Goal: Check status: Check status

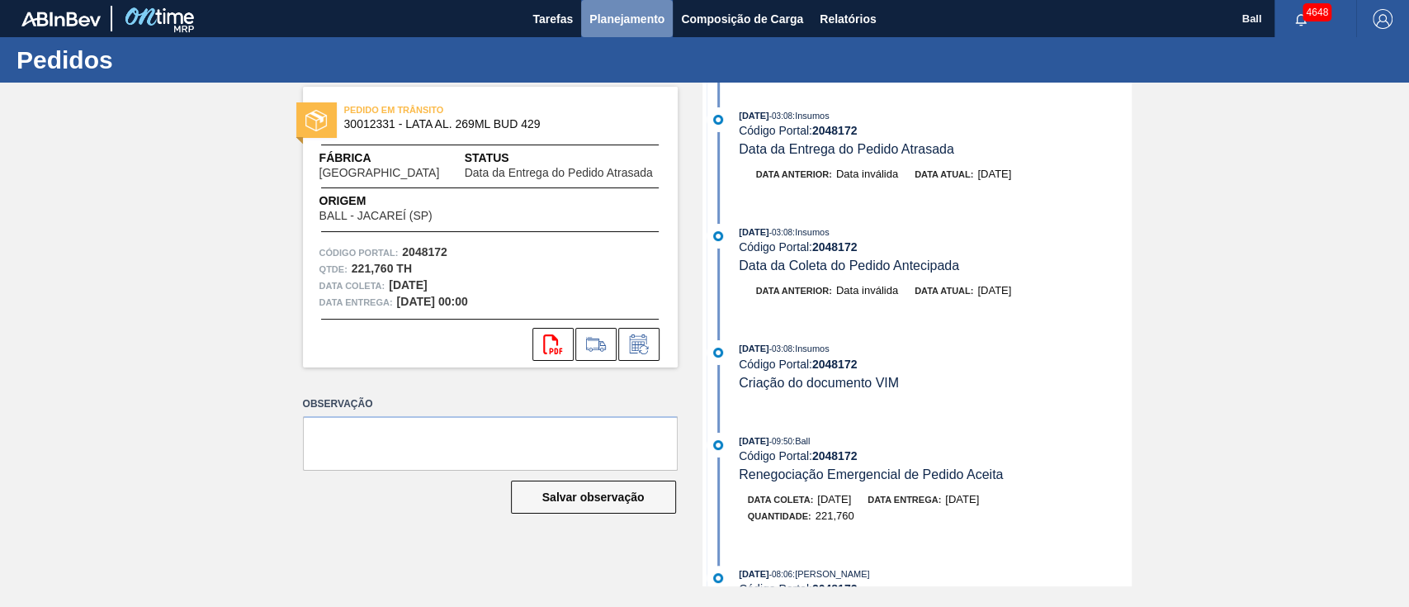
click at [618, 21] on span "Planejamento" at bounding box center [626, 19] width 75 height 20
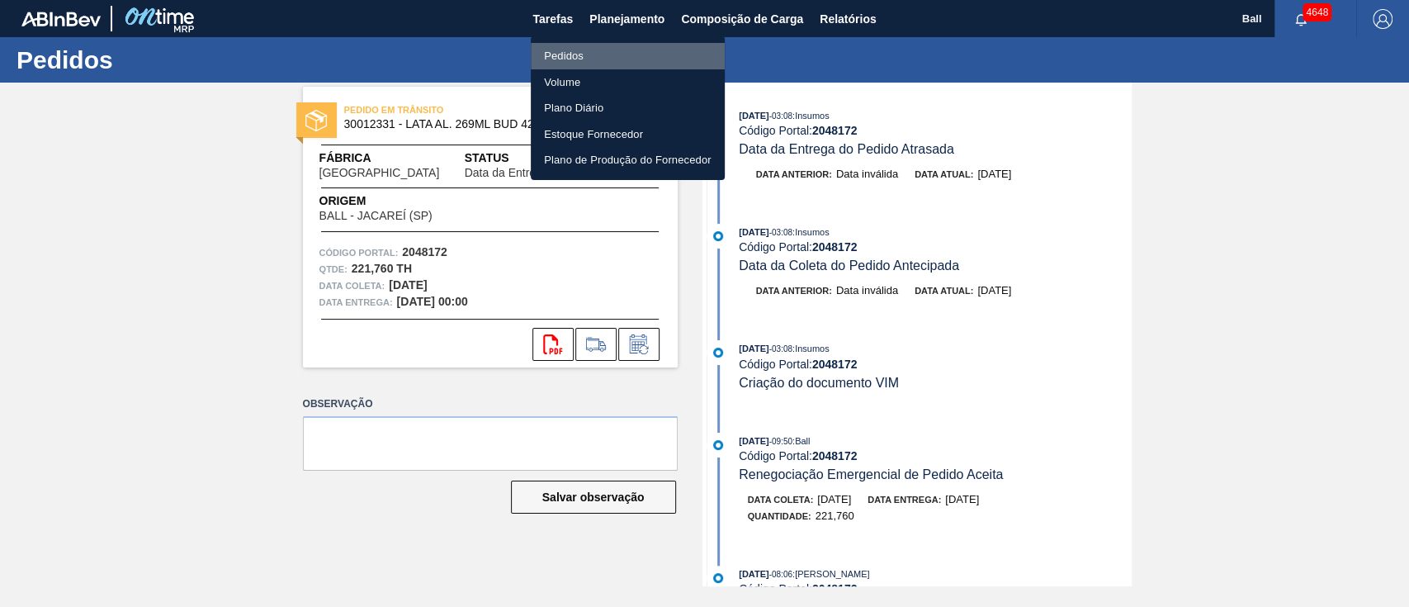
click at [580, 56] on li "Pedidos" at bounding box center [628, 56] width 194 height 26
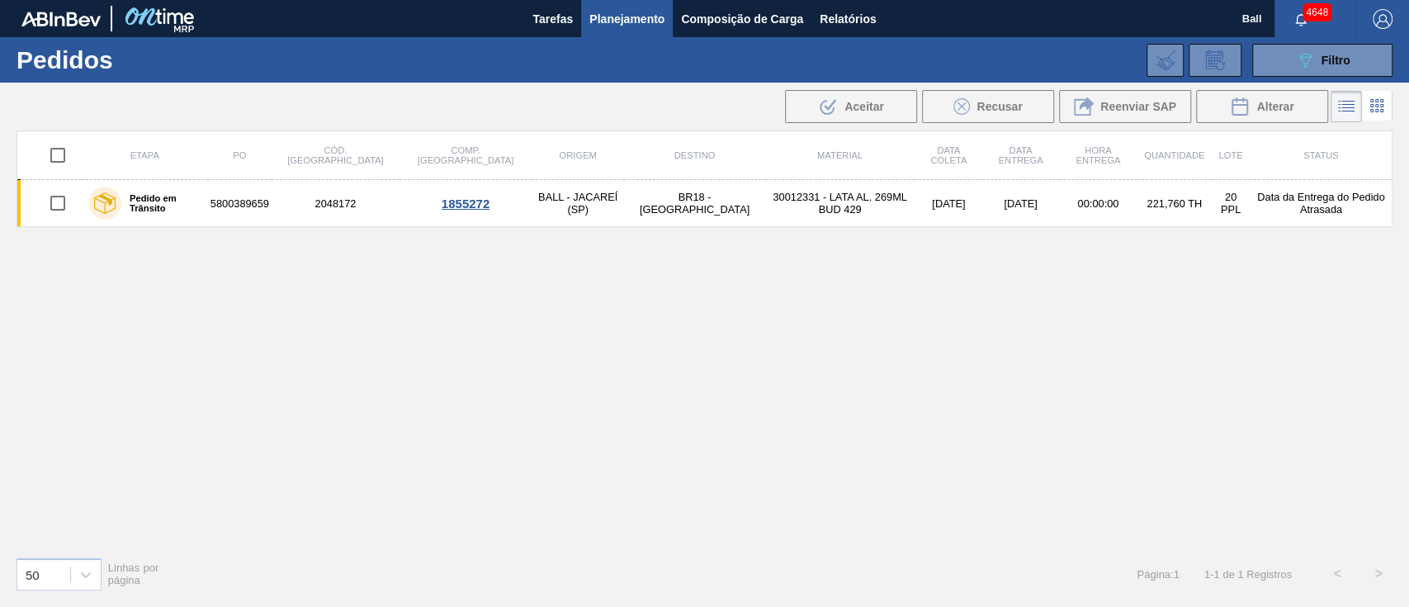
click at [607, 17] on span "Planejamento" at bounding box center [626, 19] width 75 height 20
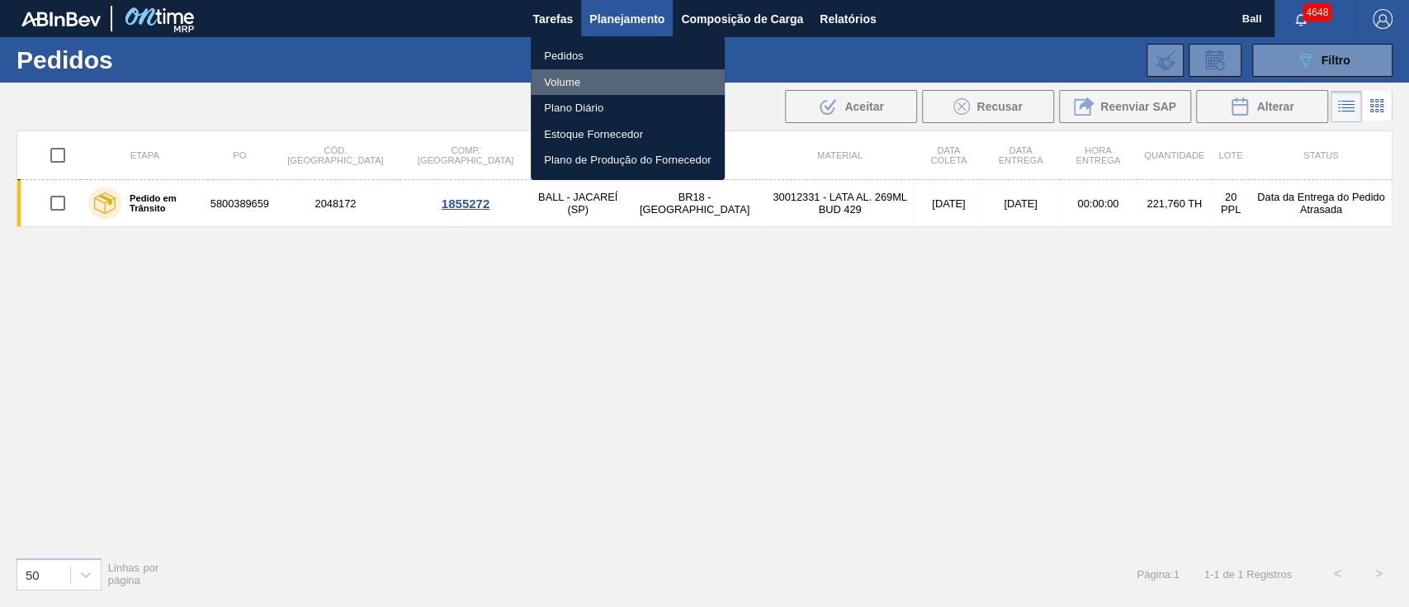
click at [569, 77] on li "Volume" at bounding box center [628, 82] width 194 height 26
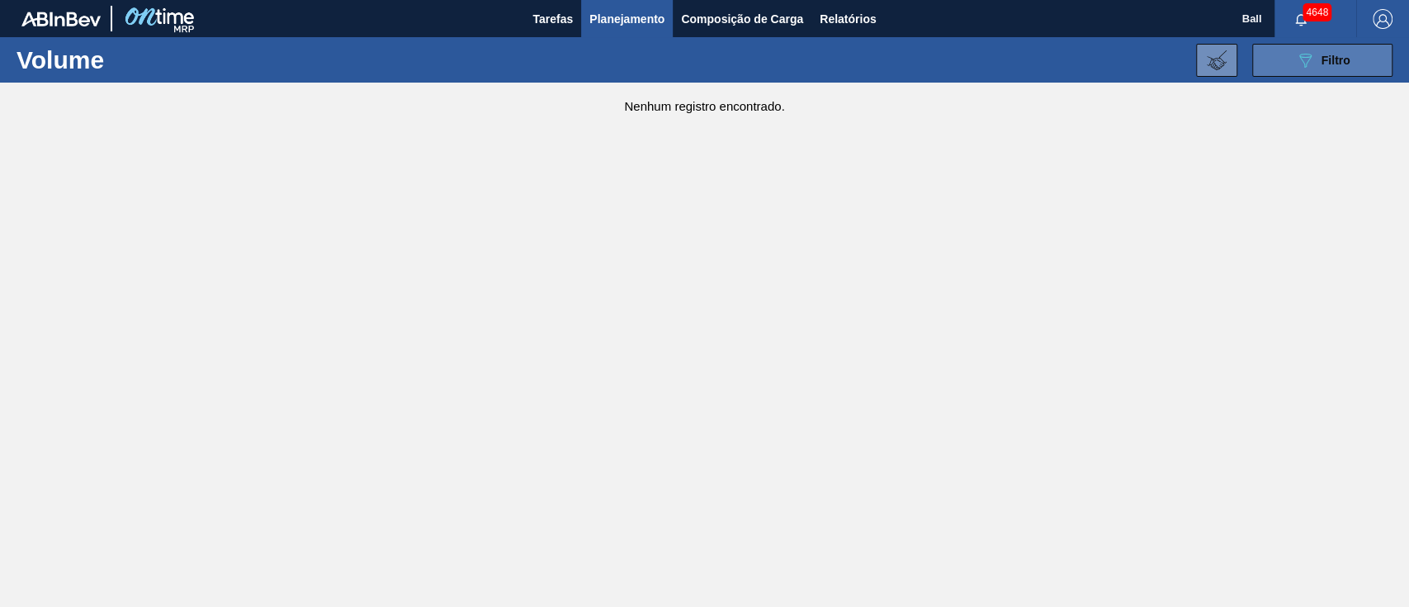
click at [1338, 68] on div "089F7B8B-B2A5-4AFE-B5C0-19BA573D28AC Filtro" at bounding box center [1322, 60] width 55 height 20
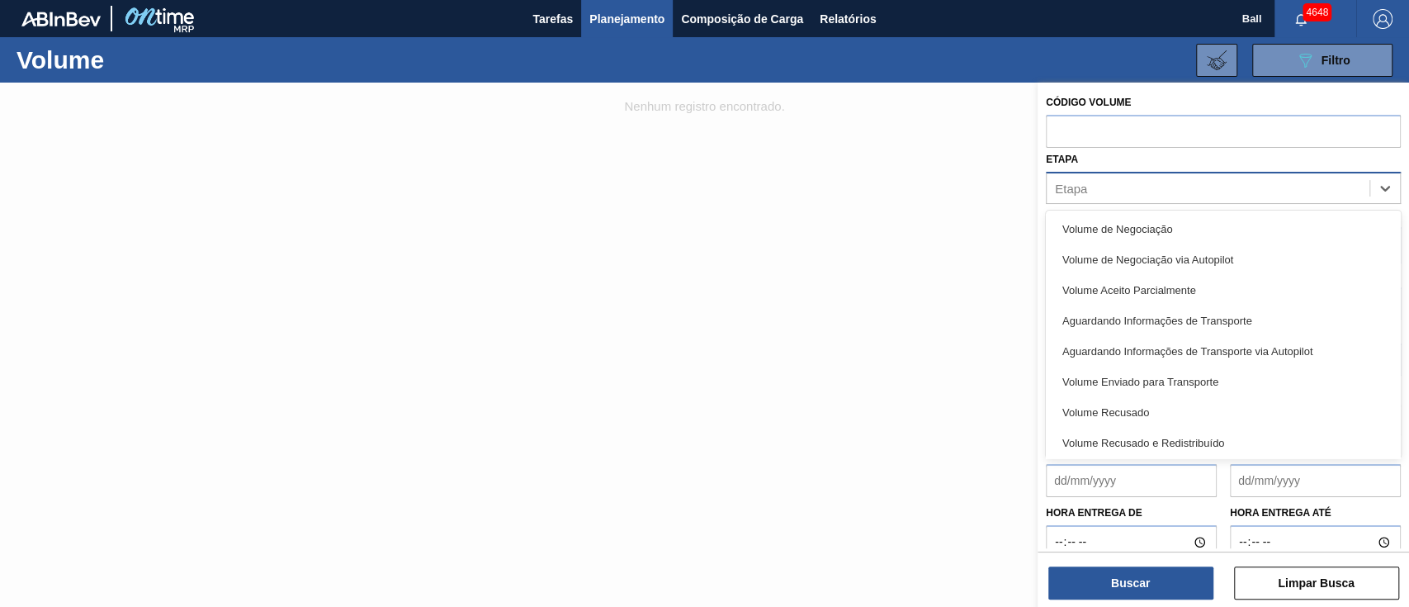
click at [1120, 182] on div "Etapa" at bounding box center [1207, 188] width 323 height 24
paste input "V628264"
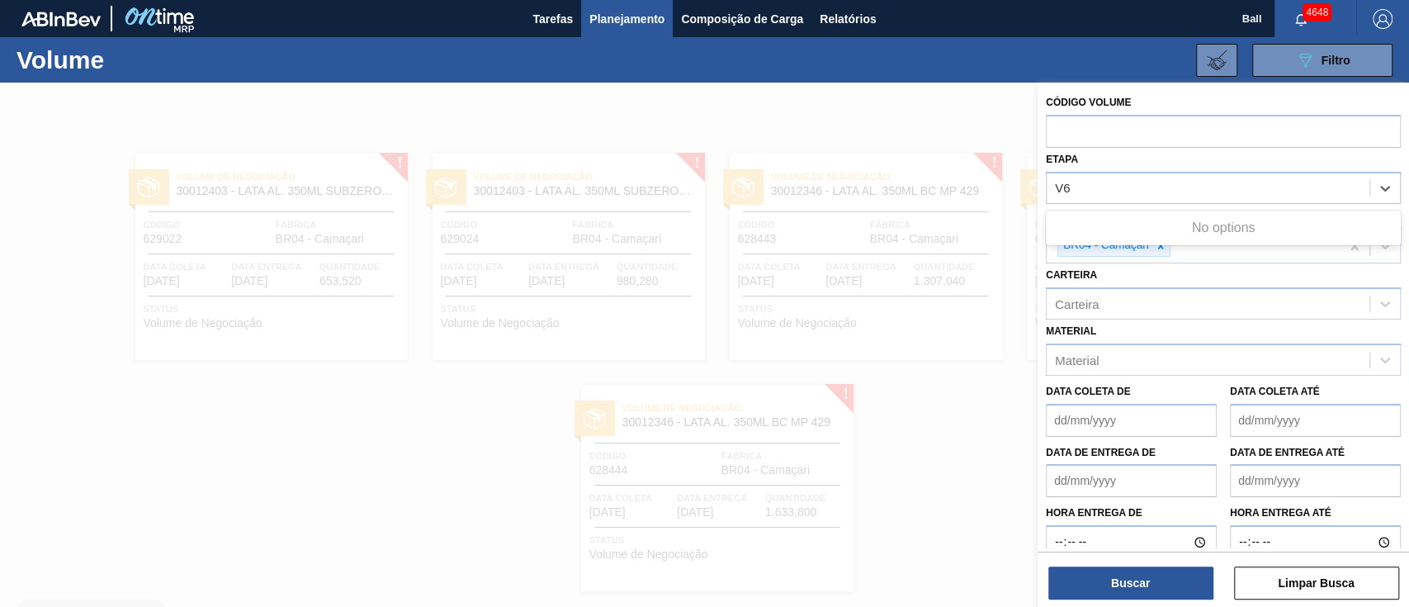
type input "V"
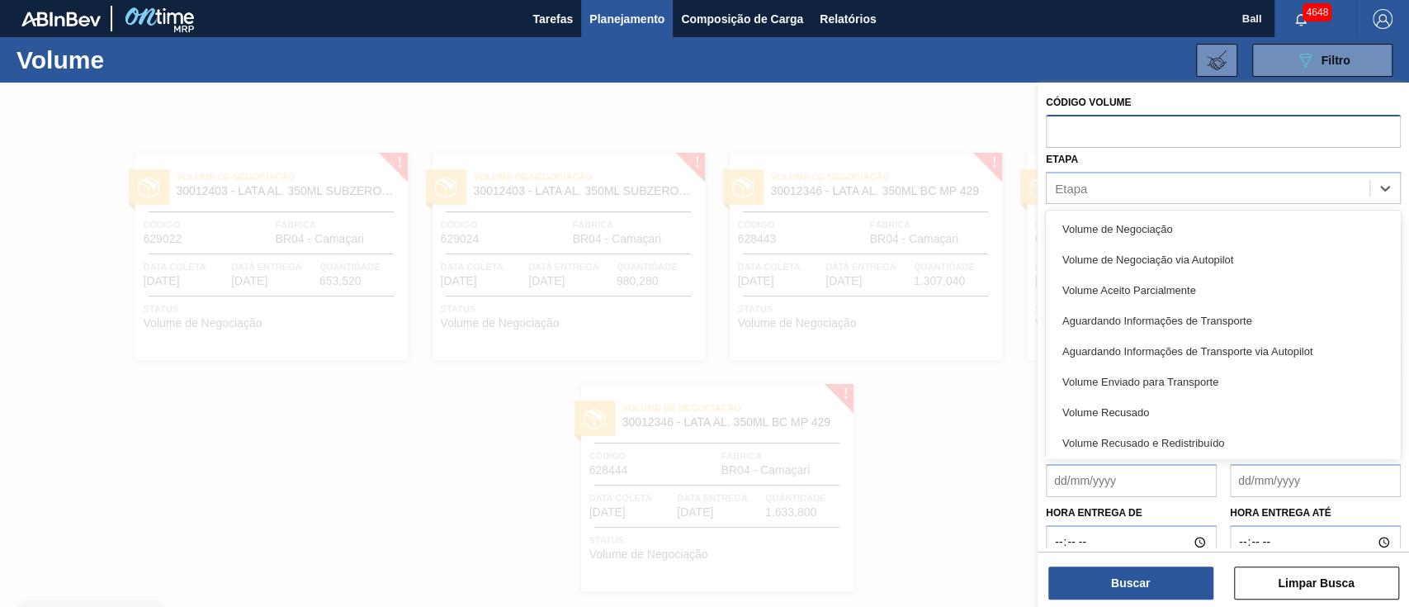
click at [1116, 137] on input "text" at bounding box center [1223, 130] width 355 height 31
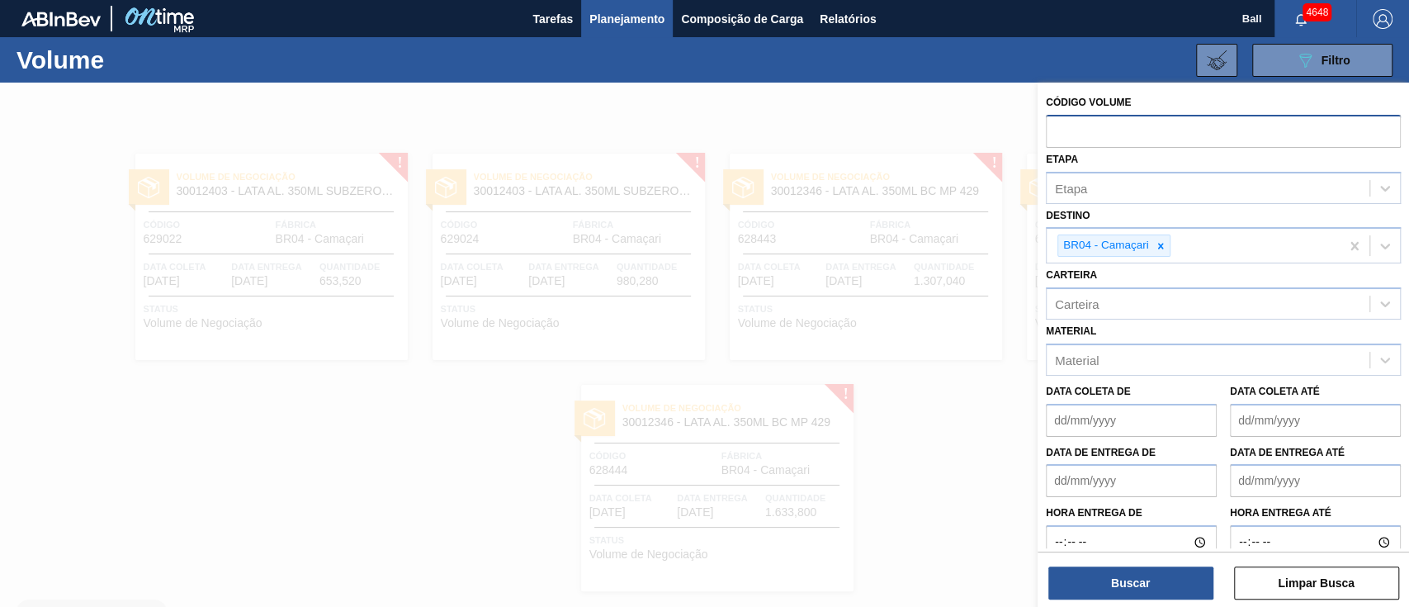
paste input "V628264"
click at [1062, 131] on input "V628264" at bounding box center [1223, 130] width 355 height 31
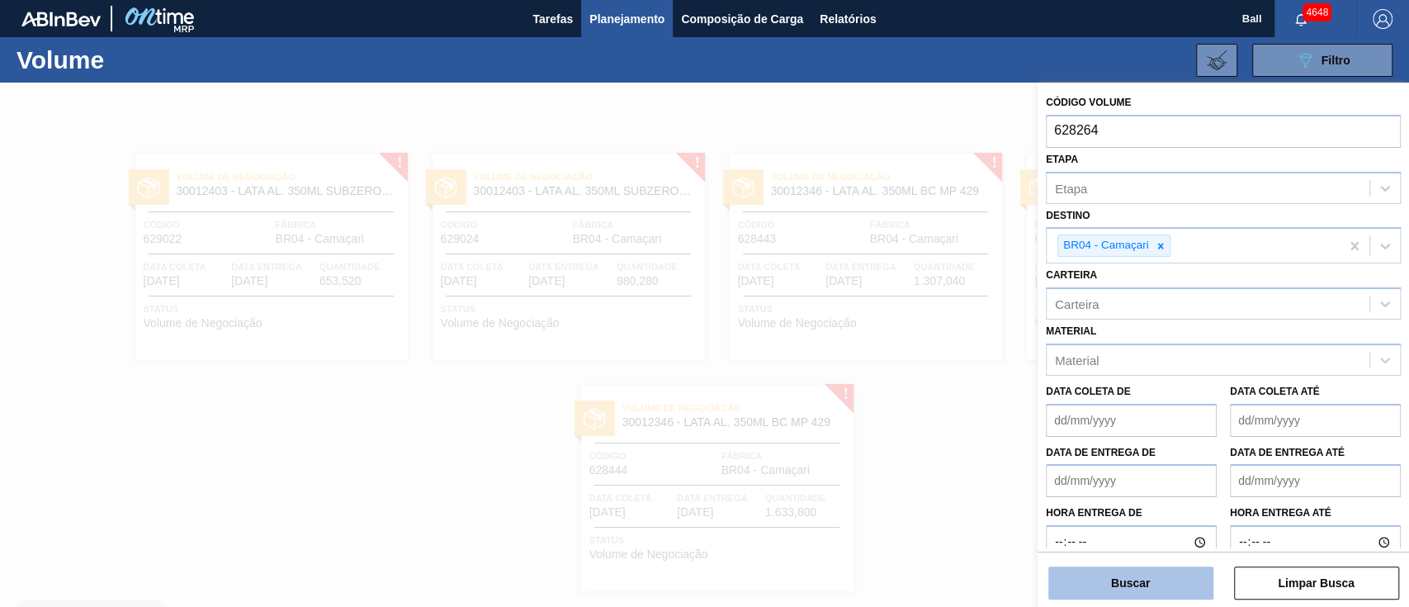
type input "628264"
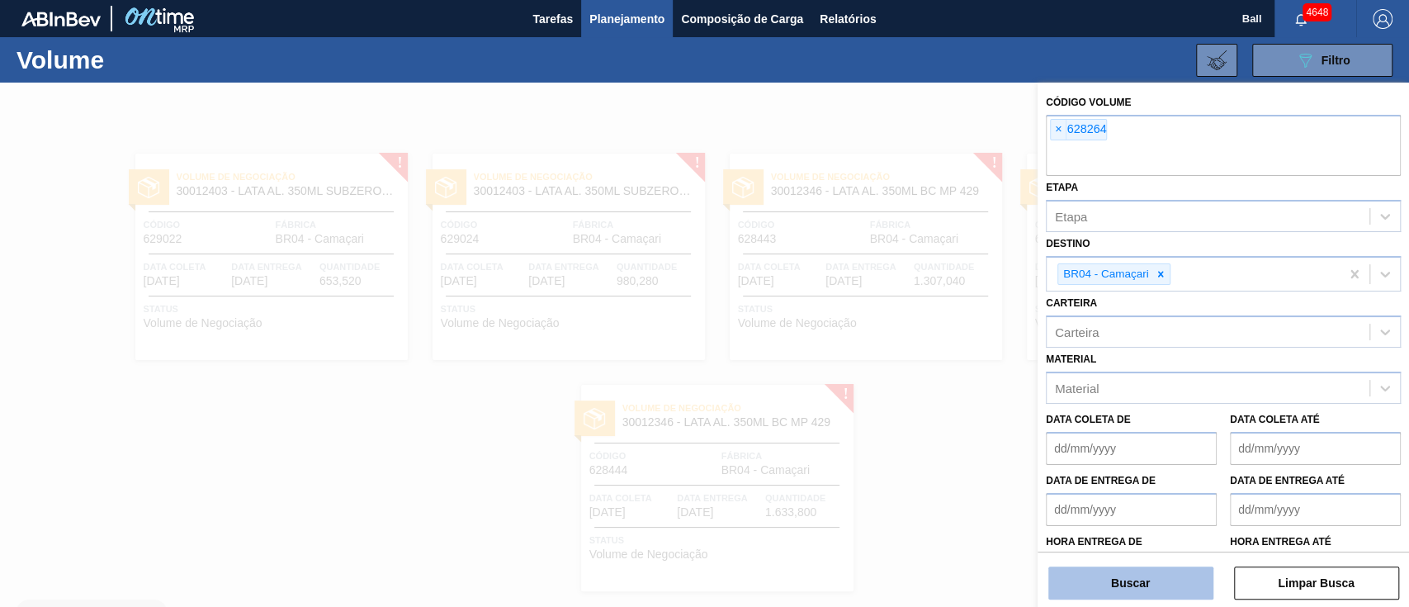
click at [1173, 575] on button "Buscar" at bounding box center [1130, 582] width 165 height 33
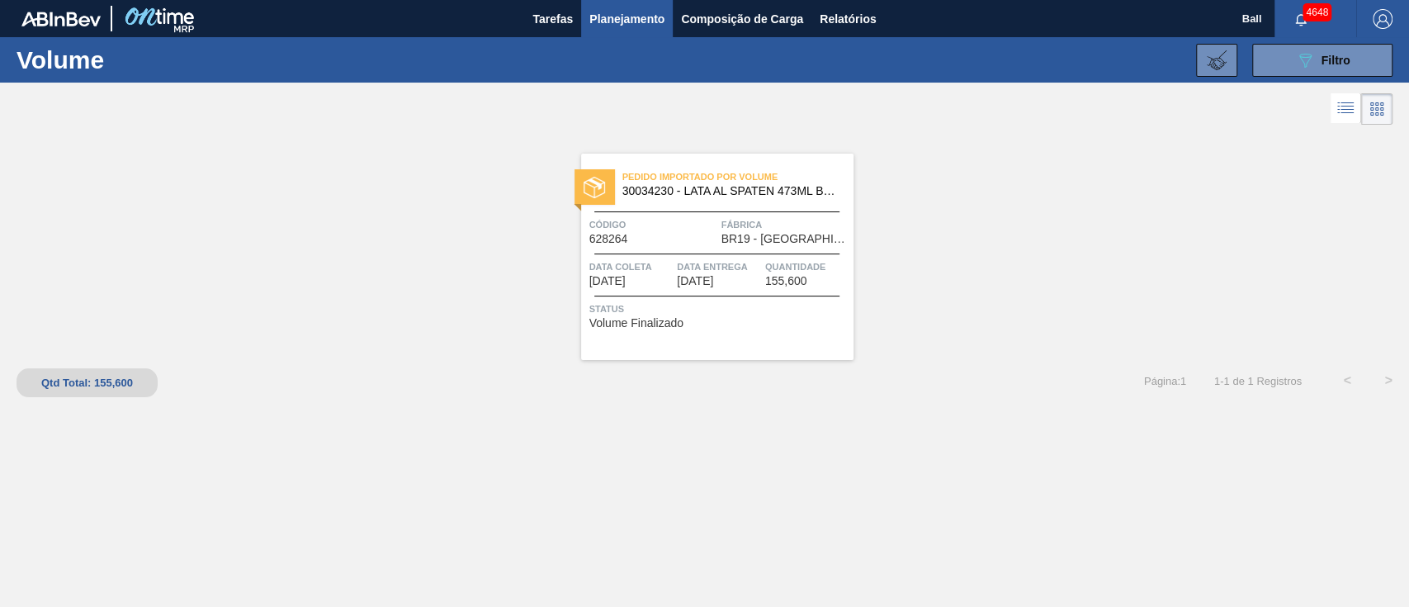
click at [645, 245] on div "Pedido Importado por Volume 30034230 - LATA AL SPATEN 473ML BRILHO Código 62826…" at bounding box center [717, 257] width 272 height 206
click at [1323, 67] on div "089F7B8B-B2A5-4AFE-B5C0-19BA573D28AC Filtro" at bounding box center [1322, 60] width 55 height 20
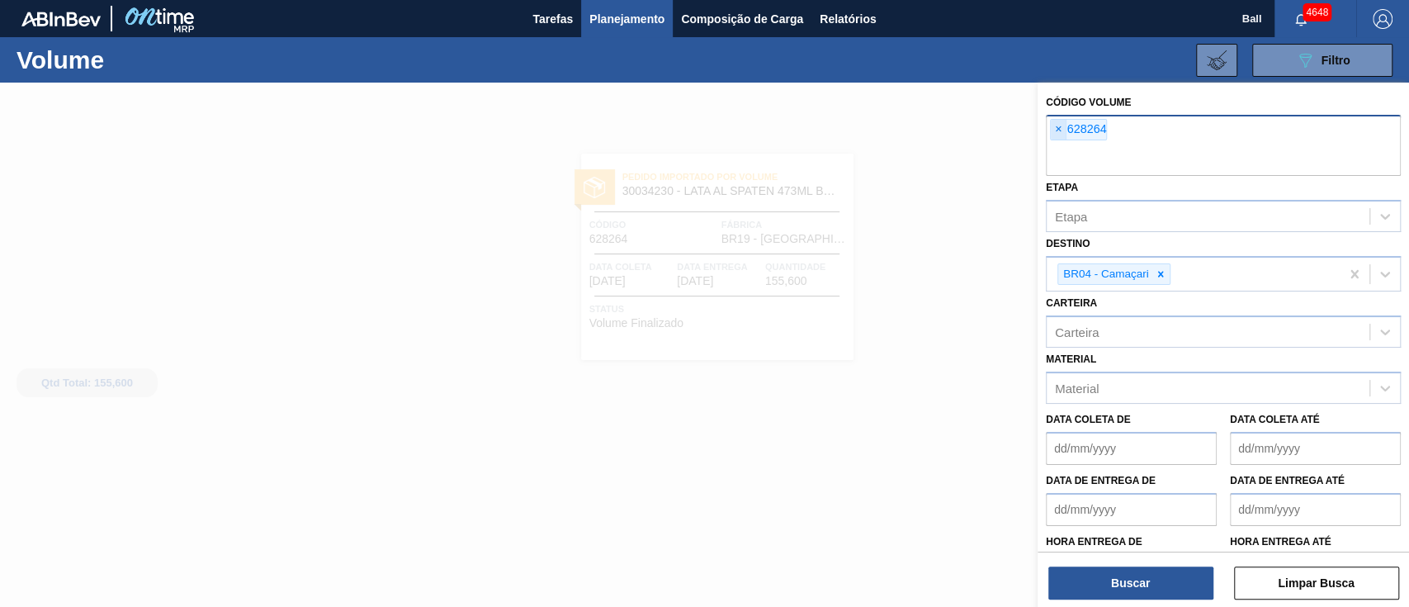
click at [1057, 132] on span "×" at bounding box center [1059, 130] width 16 height 20
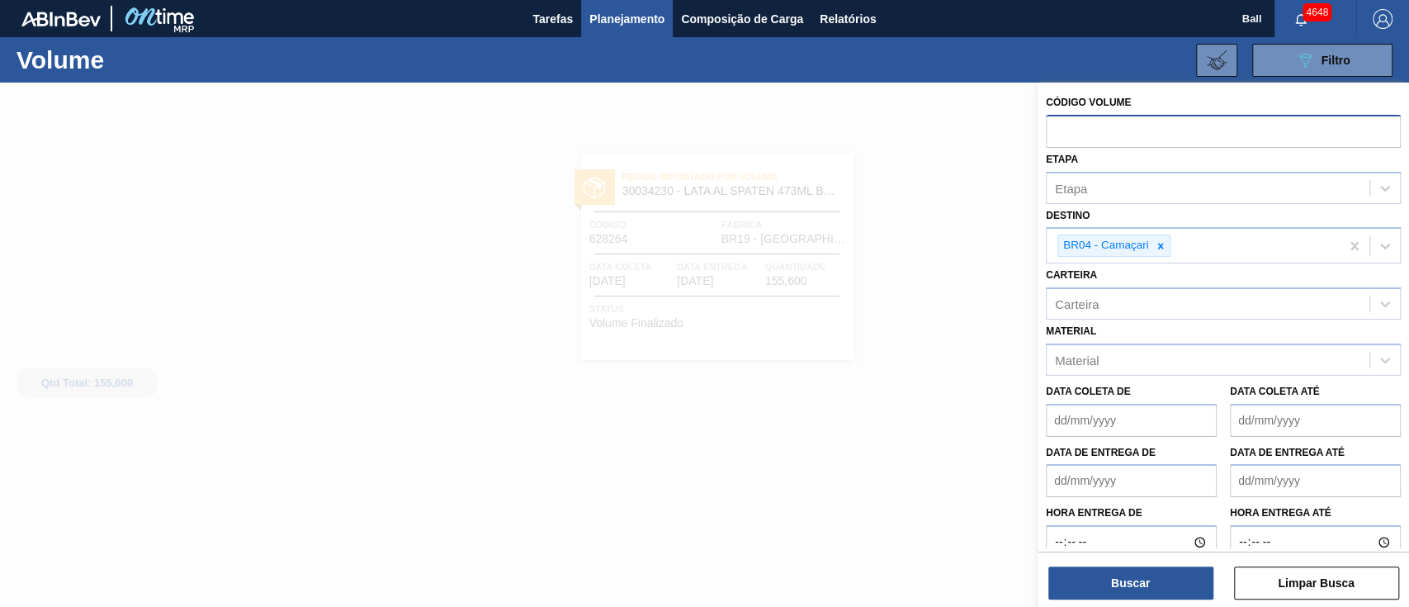
paste input "5800392346"
type input "5800392346"
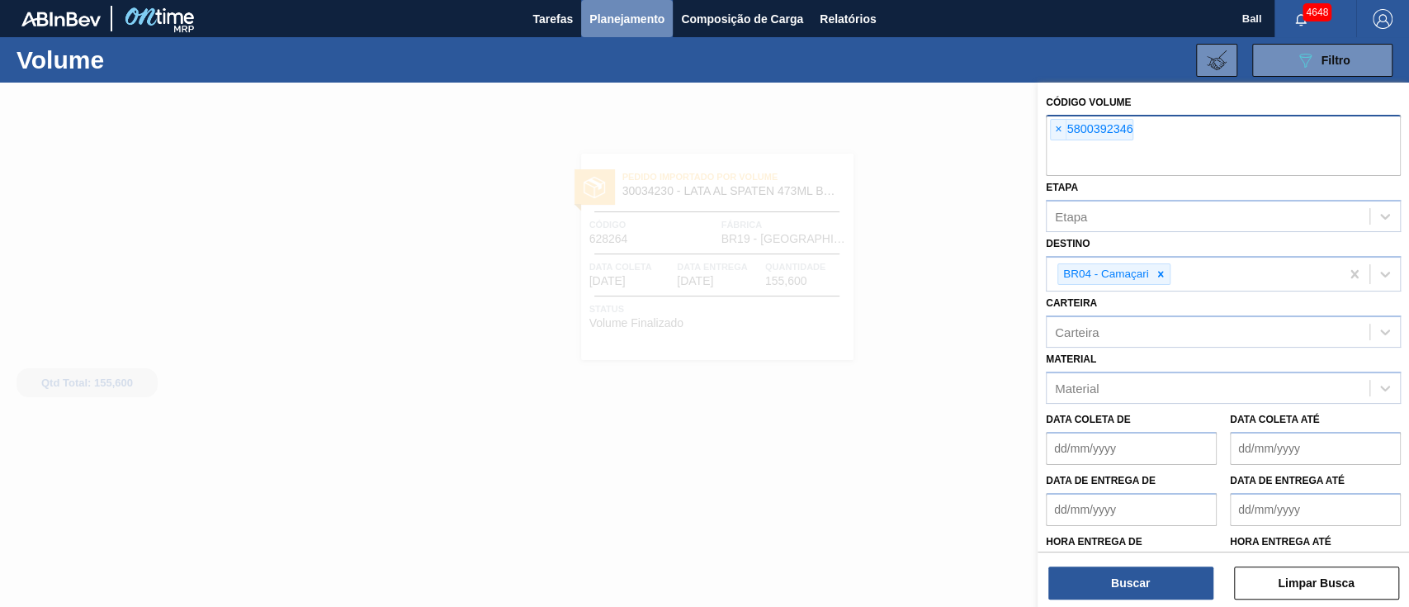
click at [621, 10] on span "Planejamento" at bounding box center [626, 19] width 75 height 20
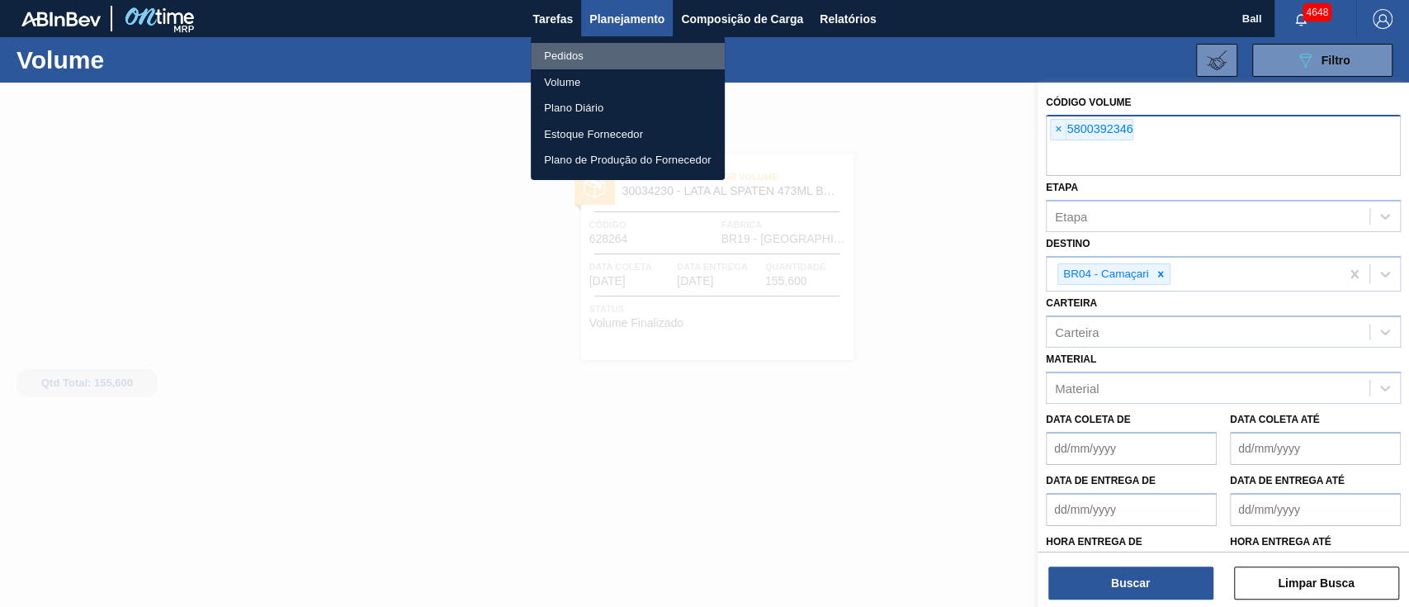
click at [581, 56] on li "Pedidos" at bounding box center [628, 56] width 194 height 26
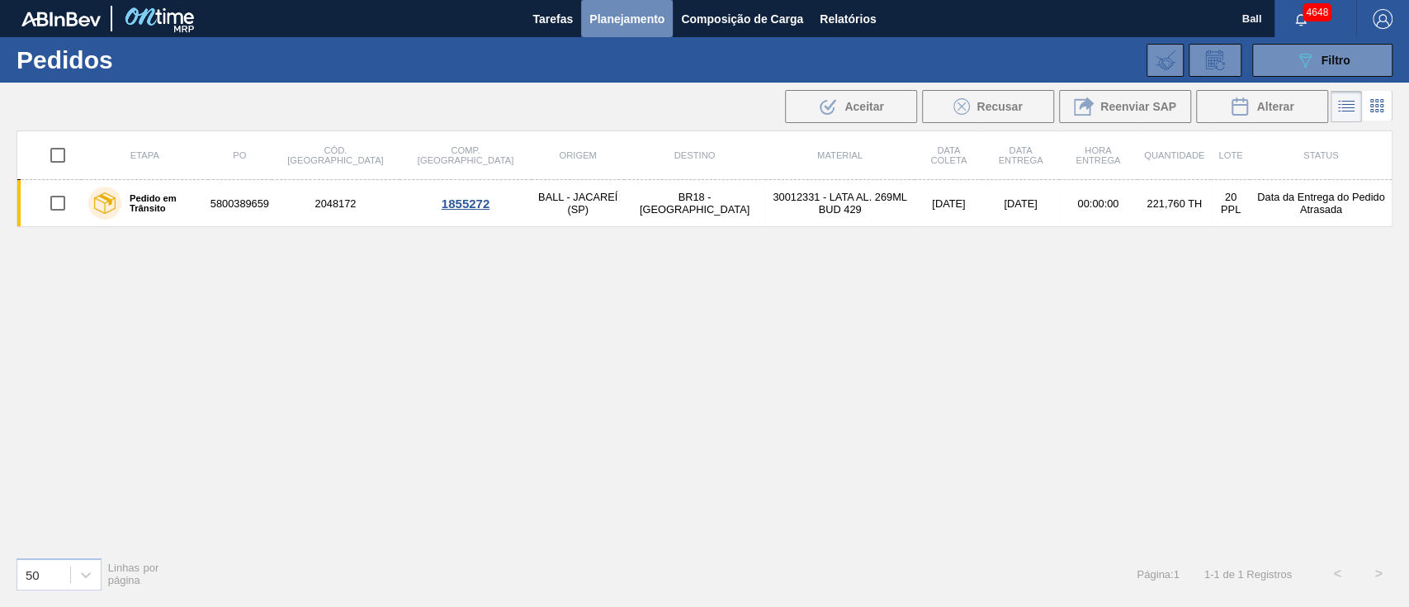
click at [635, 10] on span "Planejamento" at bounding box center [626, 19] width 75 height 20
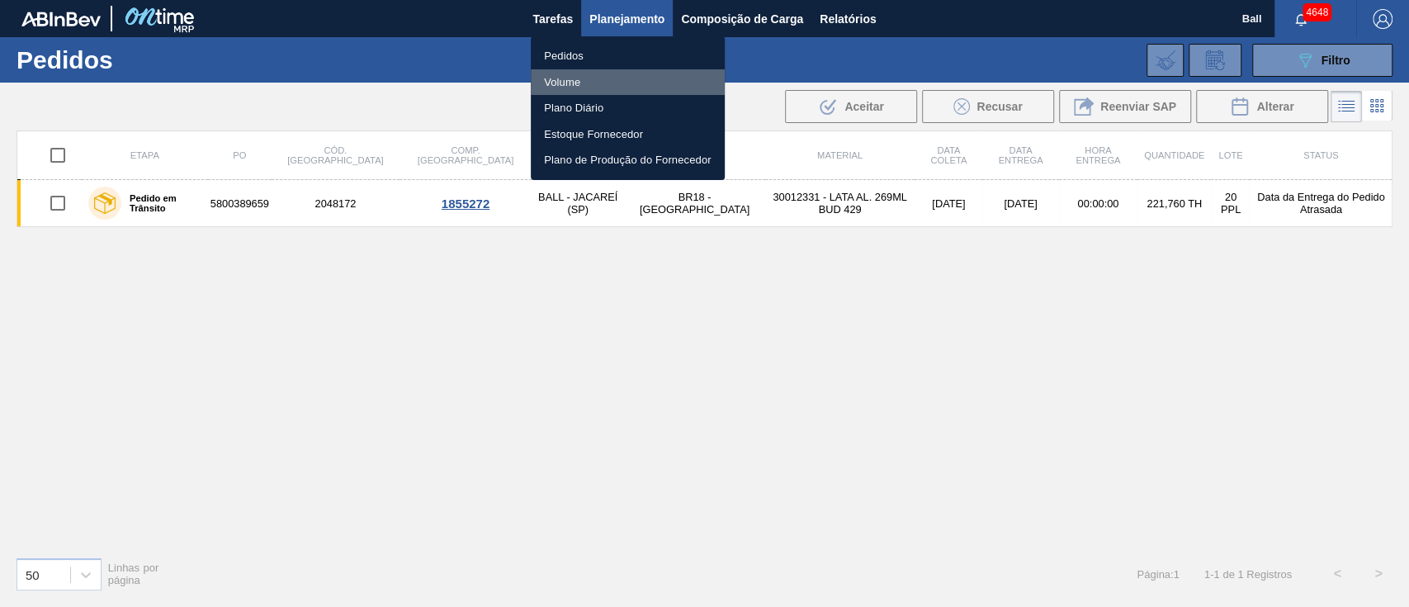
click at [581, 70] on li "Volume" at bounding box center [628, 82] width 194 height 26
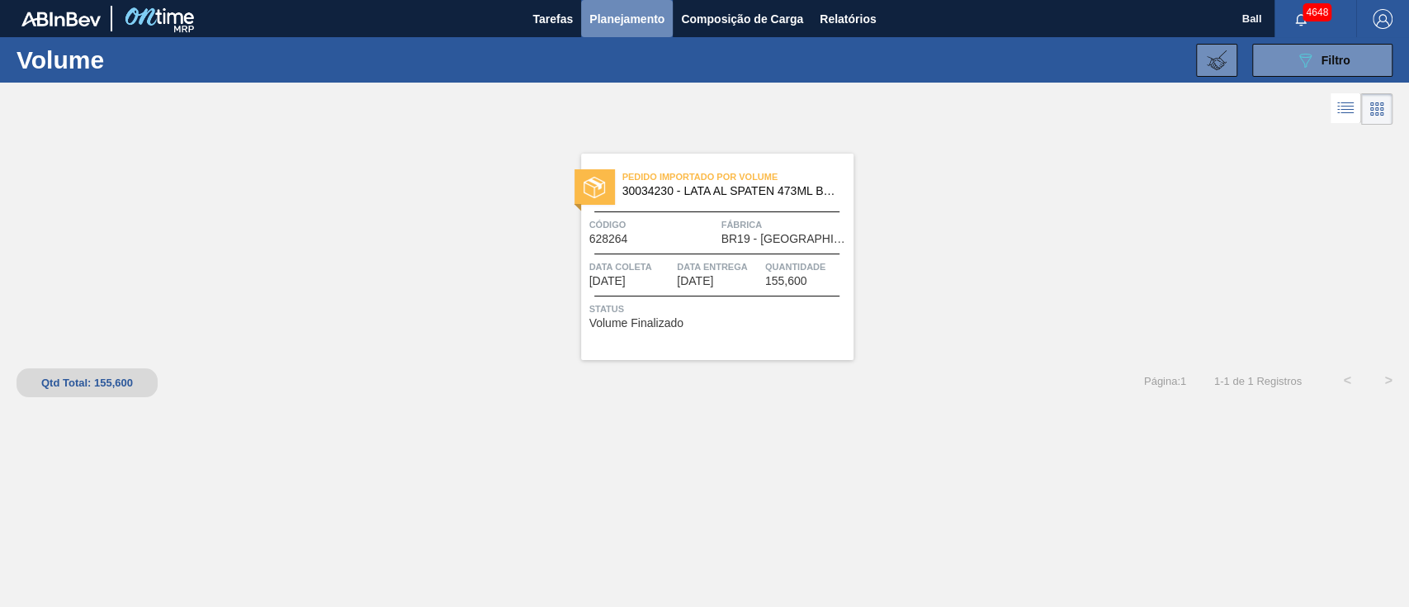
click at [627, 16] on span "Planejamento" at bounding box center [626, 19] width 75 height 20
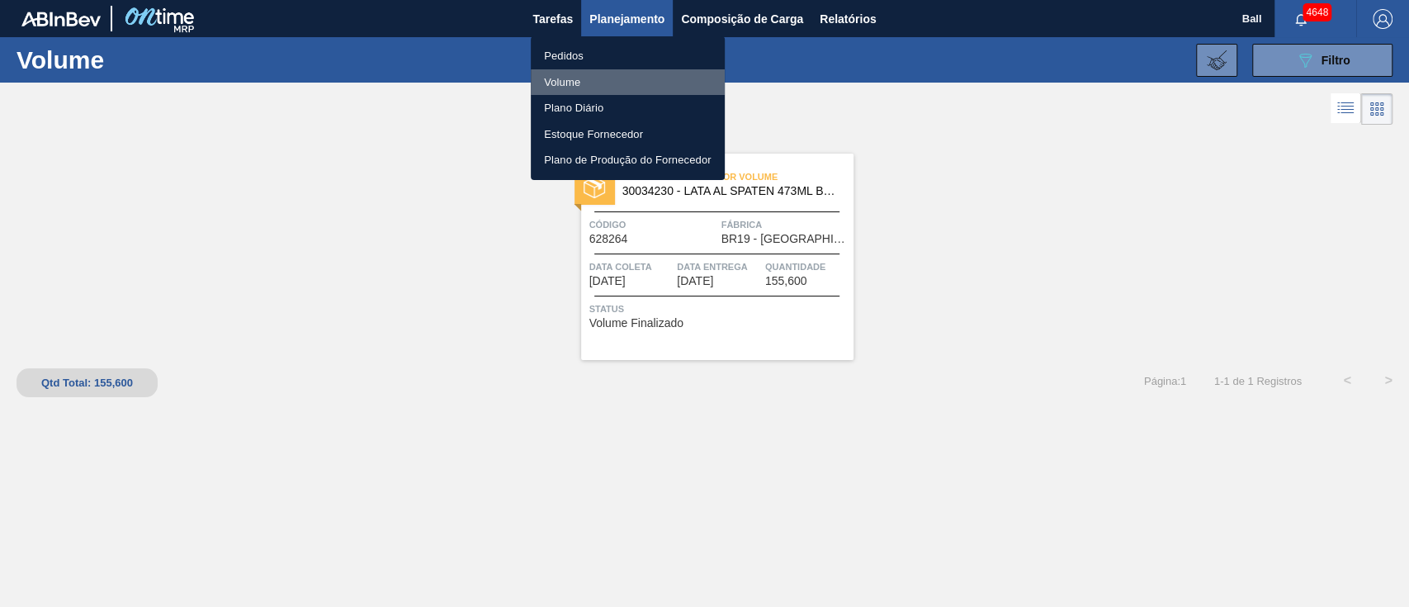
click at [576, 77] on li "Volume" at bounding box center [628, 82] width 194 height 26
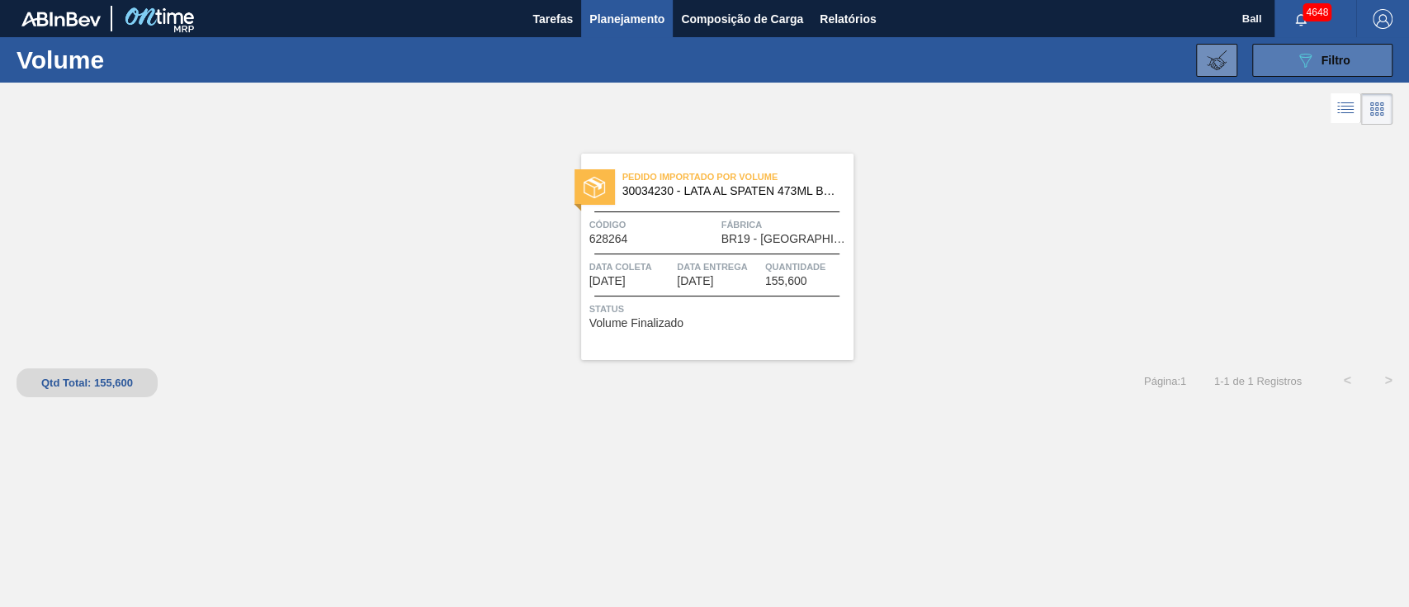
click at [1309, 45] on button "089F7B8B-B2A5-4AFE-B5C0-19BA573D28AC Filtro" at bounding box center [1322, 60] width 140 height 33
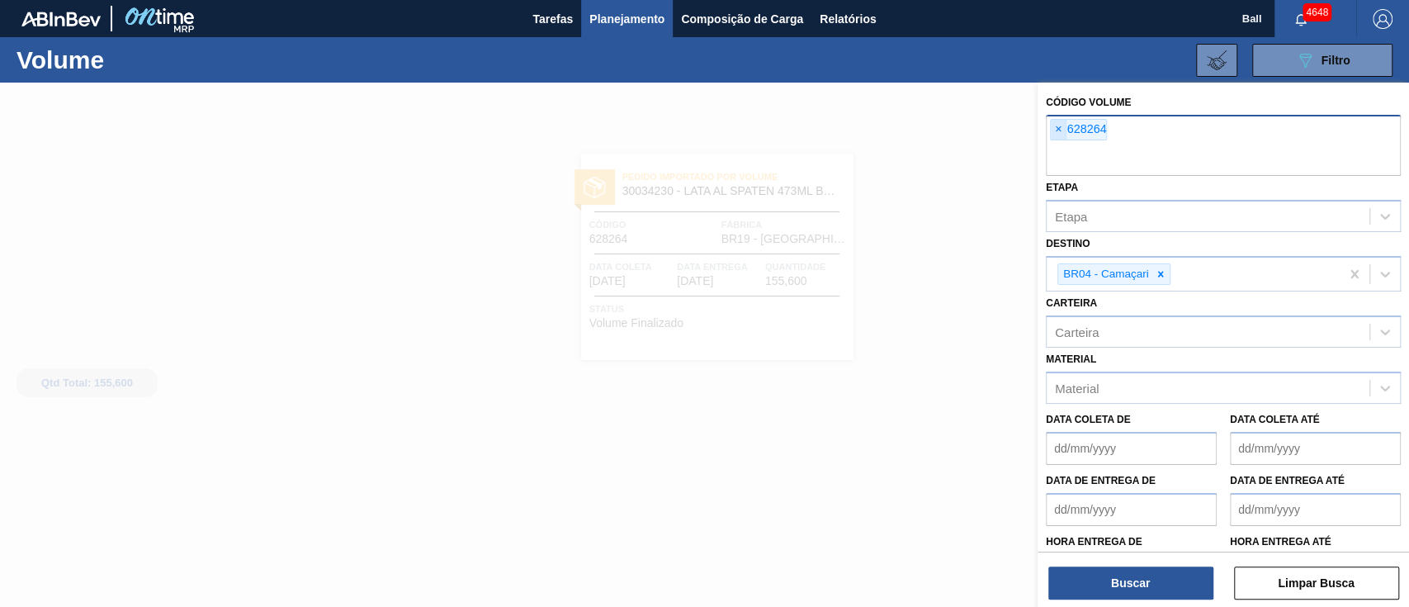
click at [1056, 132] on span "×" at bounding box center [1059, 130] width 16 height 20
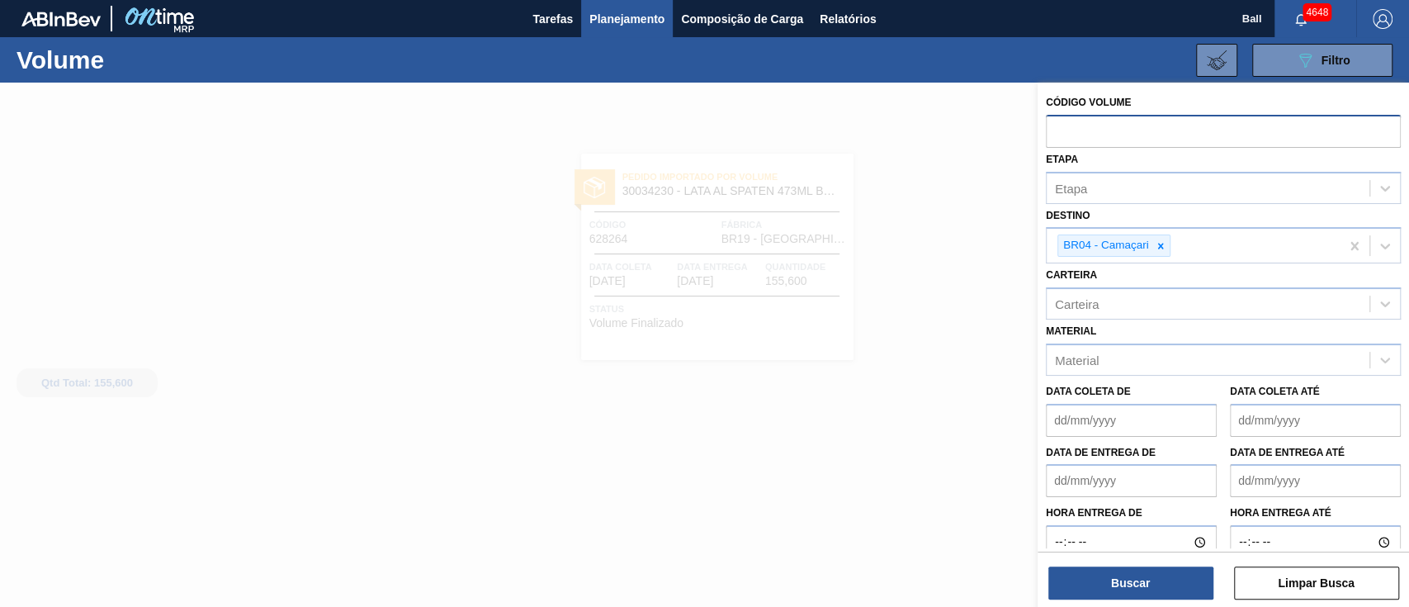
paste input "V628075"
click at [1061, 129] on input "V628075" at bounding box center [1223, 130] width 355 height 31
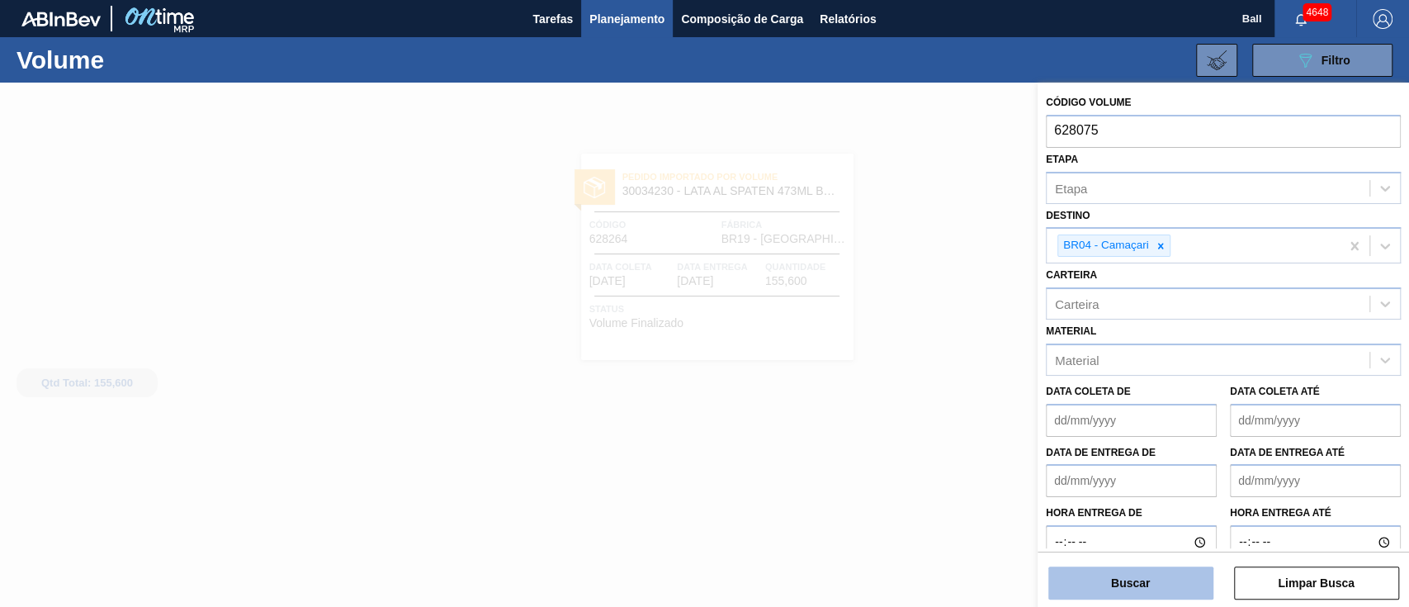
type input "628075"
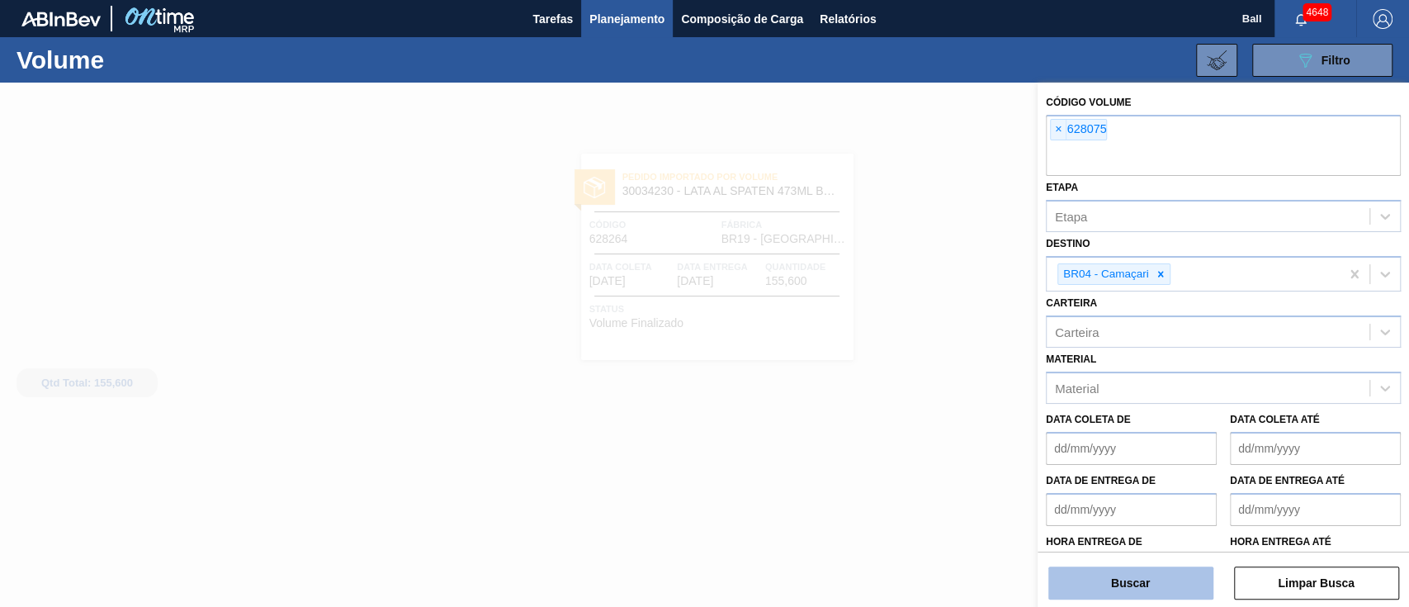
click at [1089, 579] on button "Buscar" at bounding box center [1130, 582] width 165 height 33
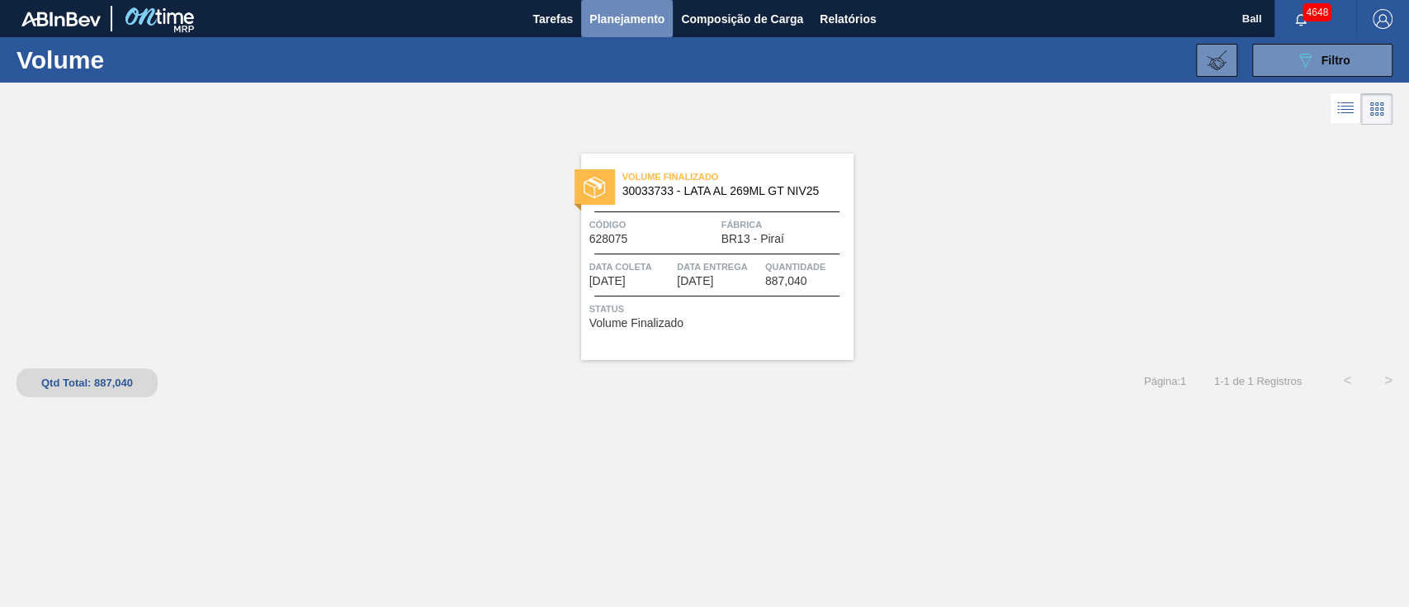
click at [629, 18] on span "Planejamento" at bounding box center [626, 19] width 75 height 20
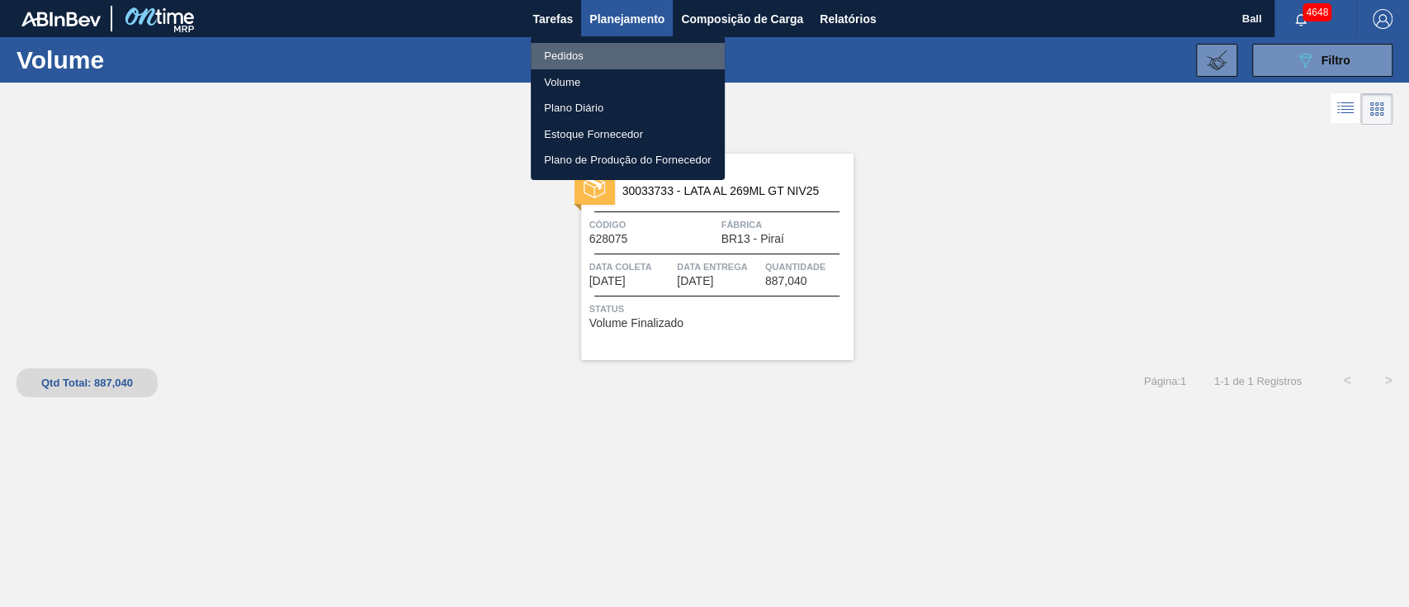
click at [598, 60] on li "Pedidos" at bounding box center [628, 56] width 194 height 26
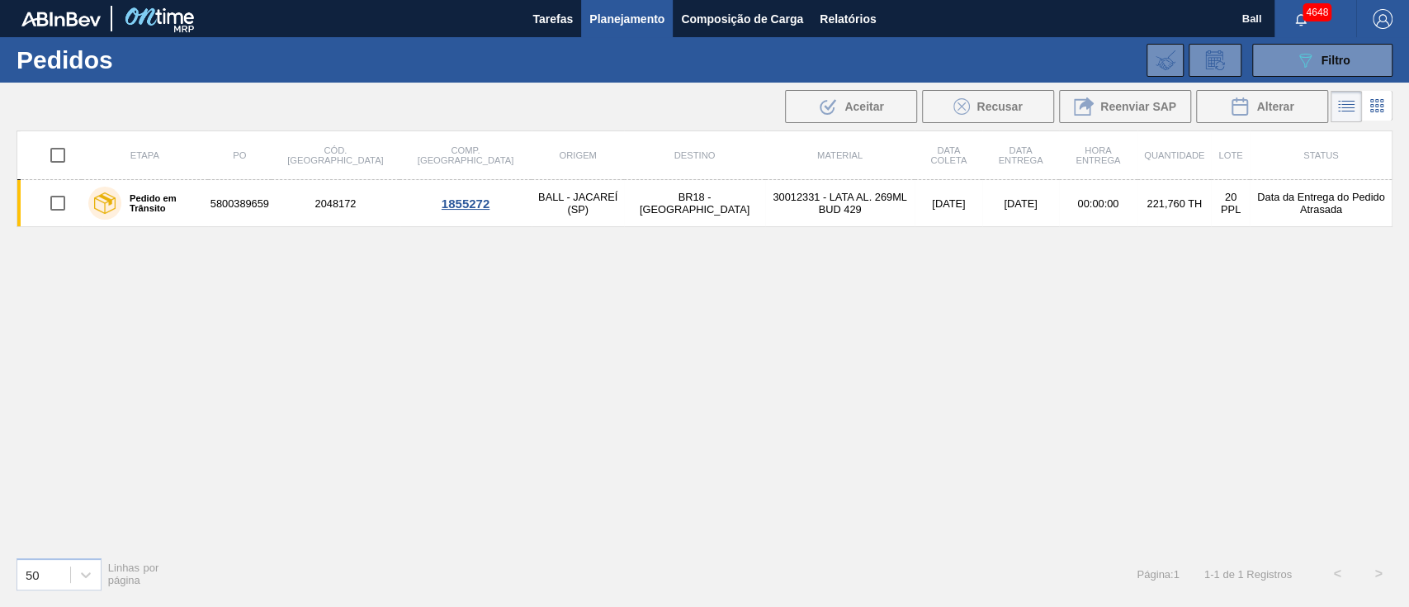
click at [1282, 77] on div "089F7B8B-B2A5-4AFE-B5C0-19BA573D28AC Filtro Código Pedido Portal Códido PO SAP …" at bounding box center [829, 60] width 1142 height 50
click at [1293, 60] on button "089F7B8B-B2A5-4AFE-B5C0-19BA573D28AC Filtro" at bounding box center [1322, 60] width 140 height 33
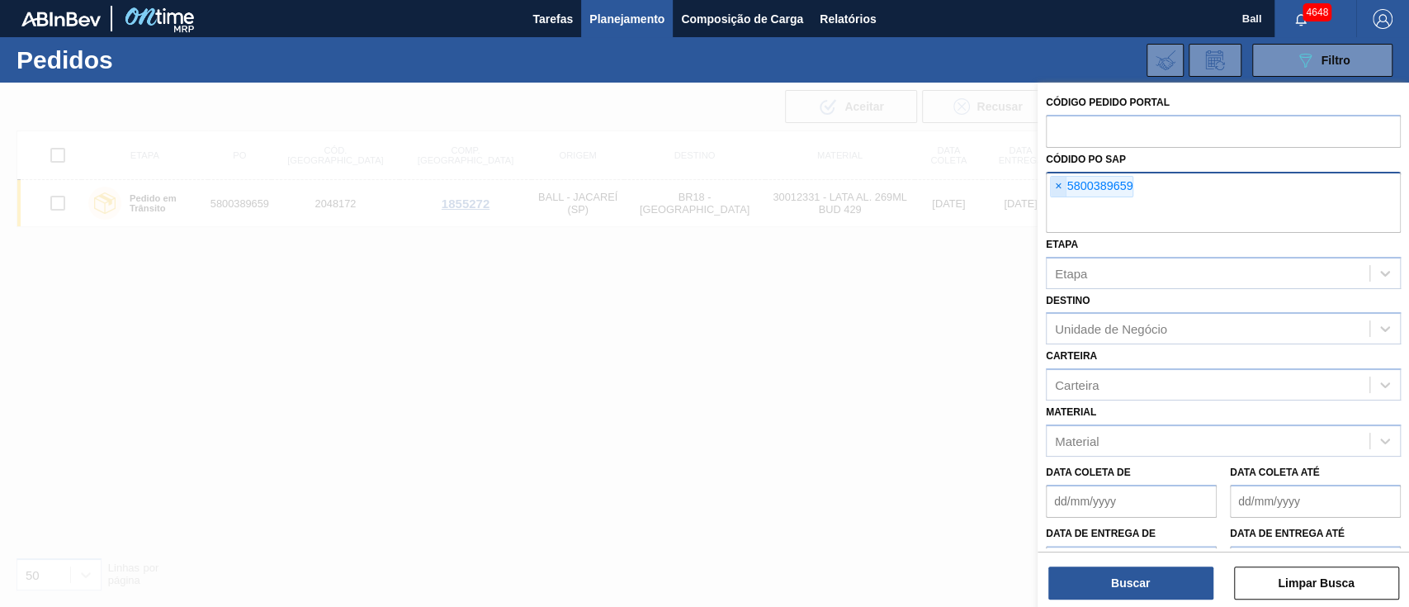
click at [1056, 184] on span "×" at bounding box center [1059, 187] width 16 height 20
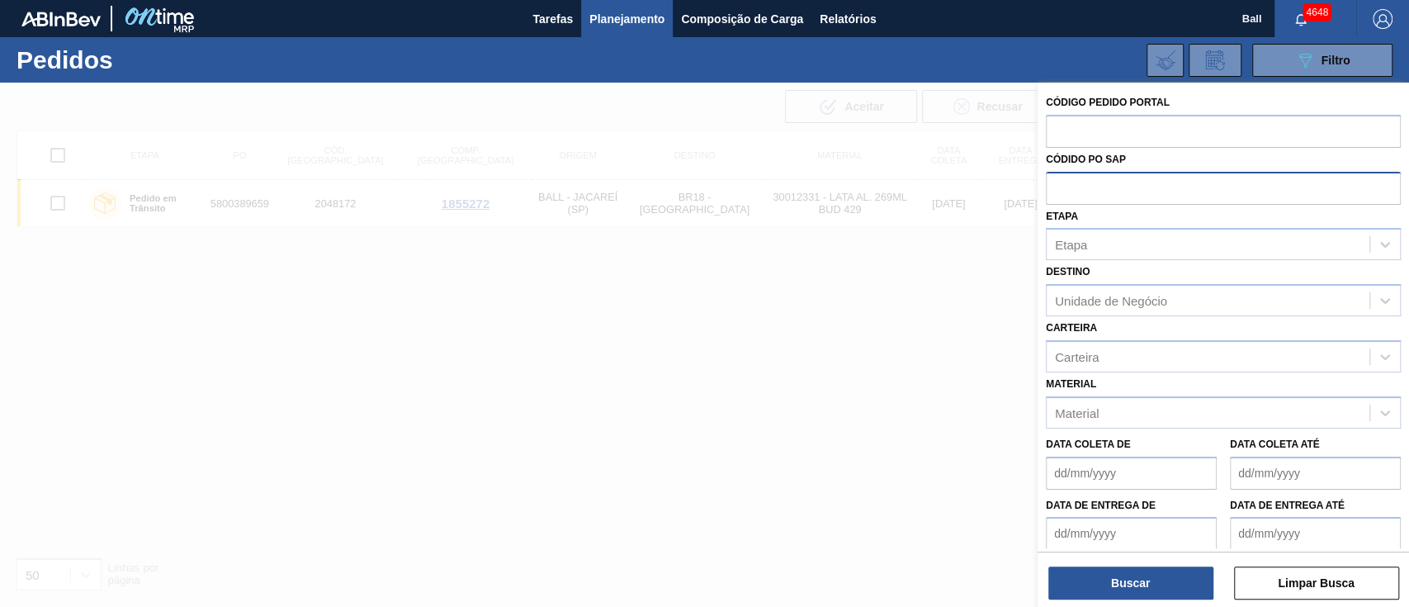
paste input "5800389699"
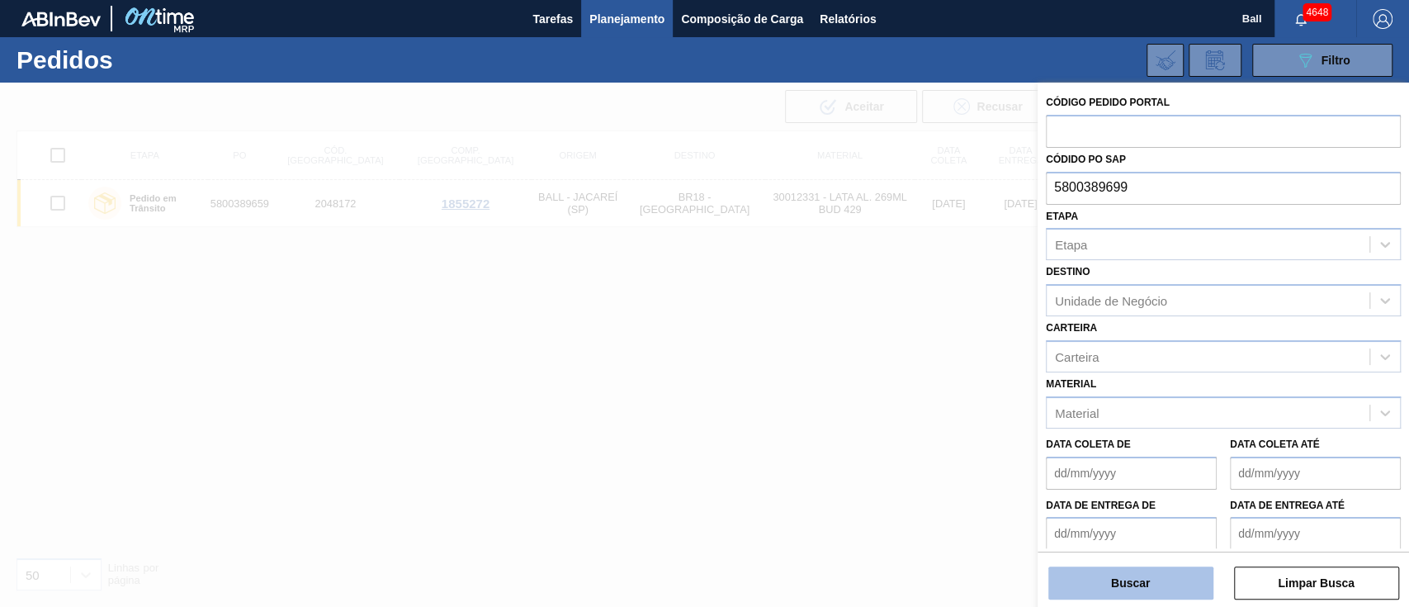
type input "5800389699"
click at [1124, 583] on button "Buscar" at bounding box center [1130, 582] width 165 height 33
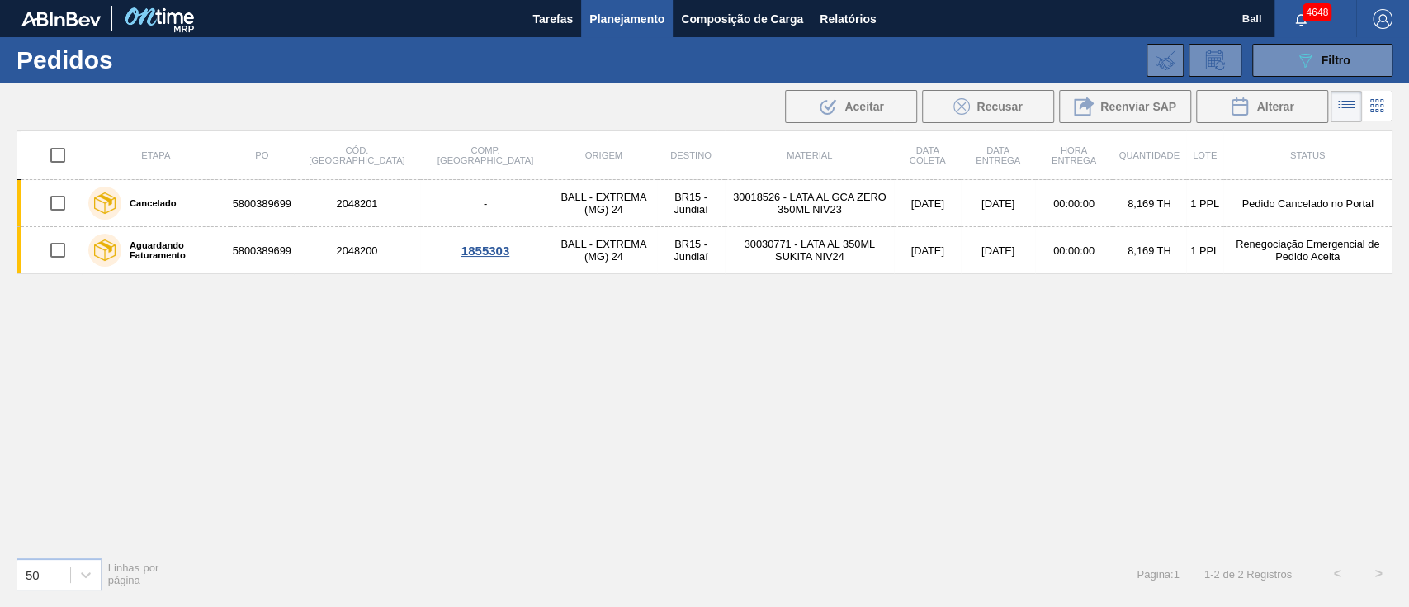
click at [231, 484] on div "Etapa PO Cód. Pedido Comp. Carga Origem Destino Material Data coleta Data Entre…" at bounding box center [705, 336] width 1376 height 413
